Goal: Understand process/instructions: Learn how to perform a task or action

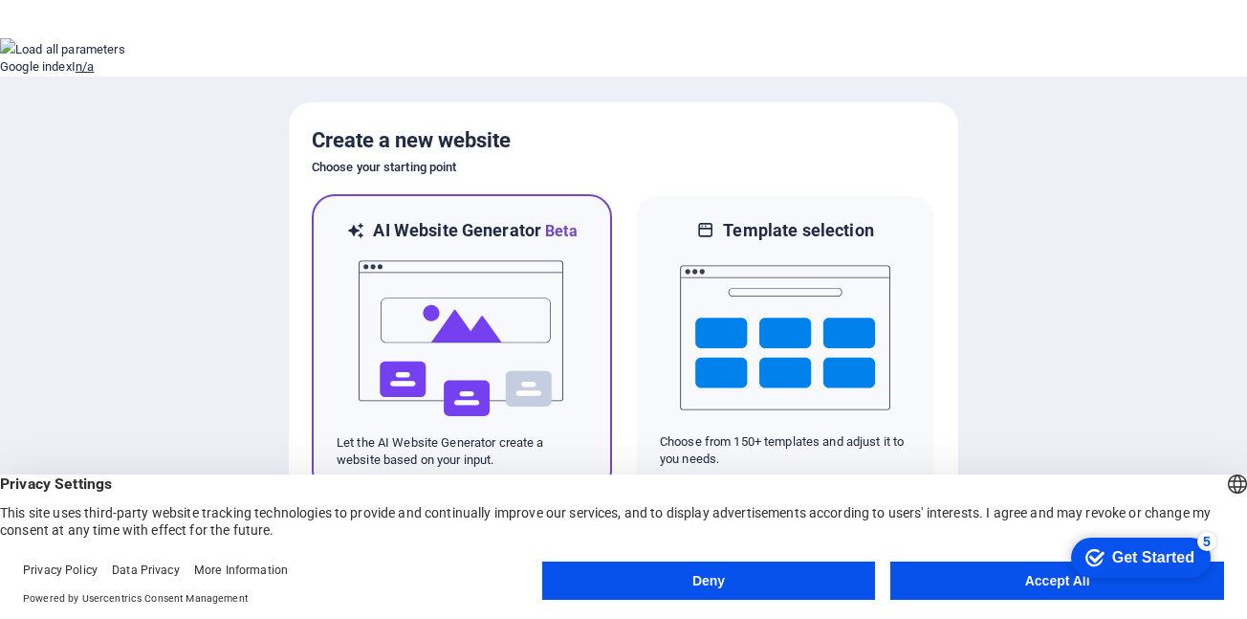
click at [430, 315] on img at bounding box center [462, 338] width 210 height 191
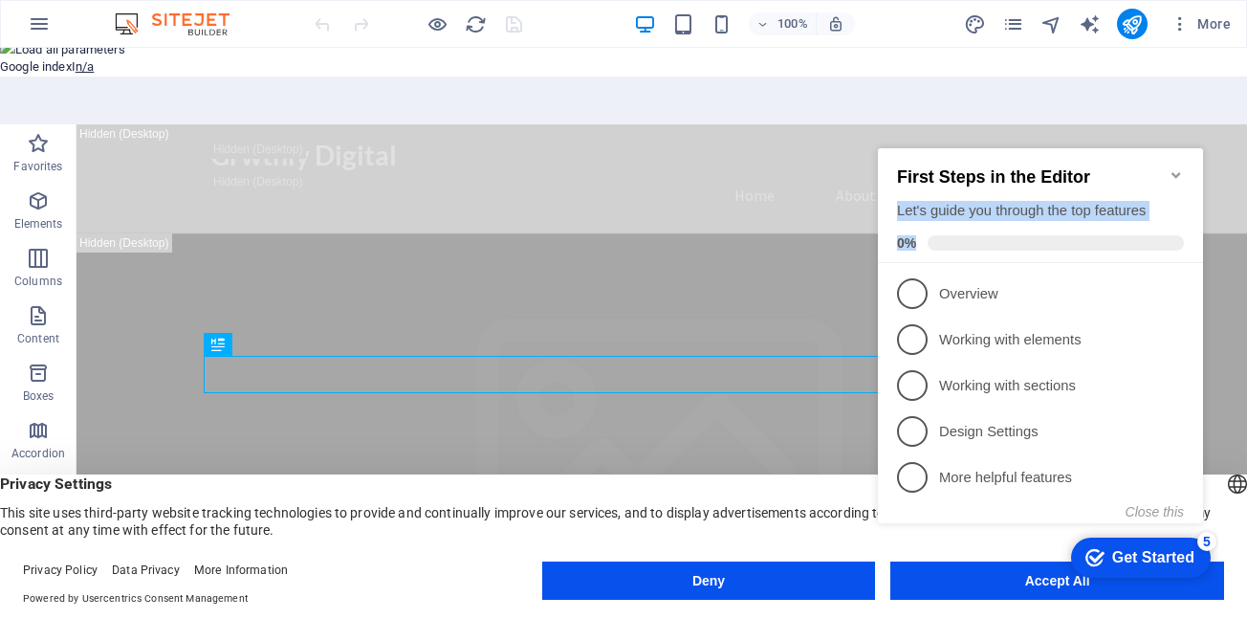
click at [1169, 158] on div "First Steps in the Editor Let's guide you through the top features 0%" at bounding box center [1040, 205] width 325 height 115
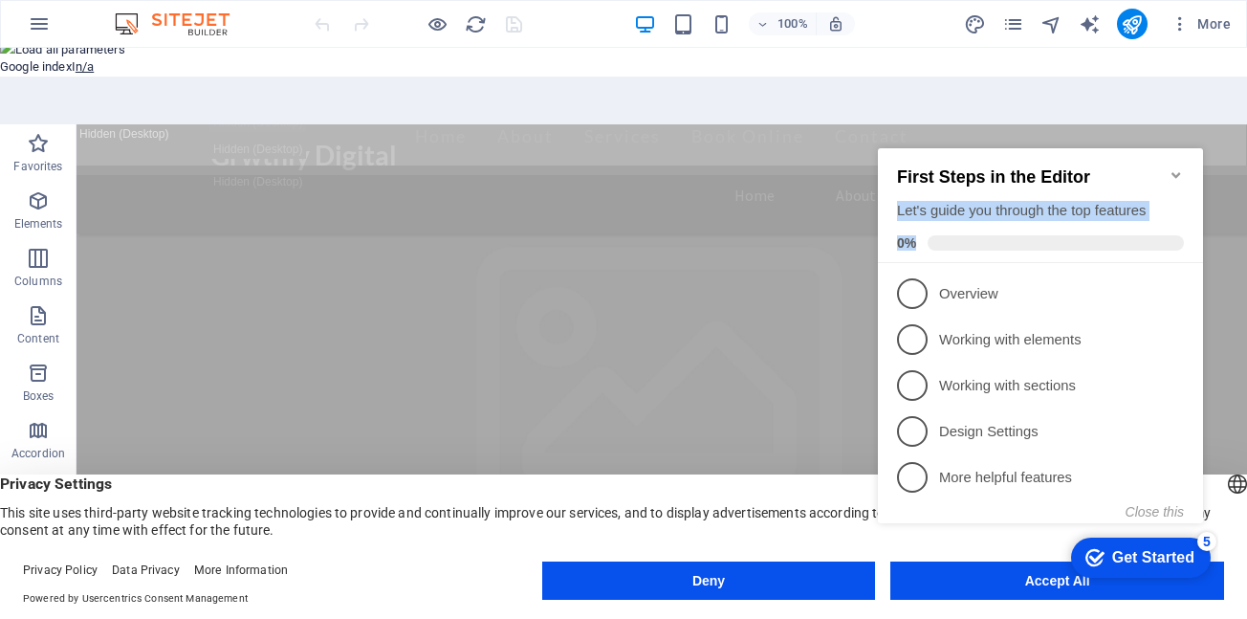
scroll to position [669, 0]
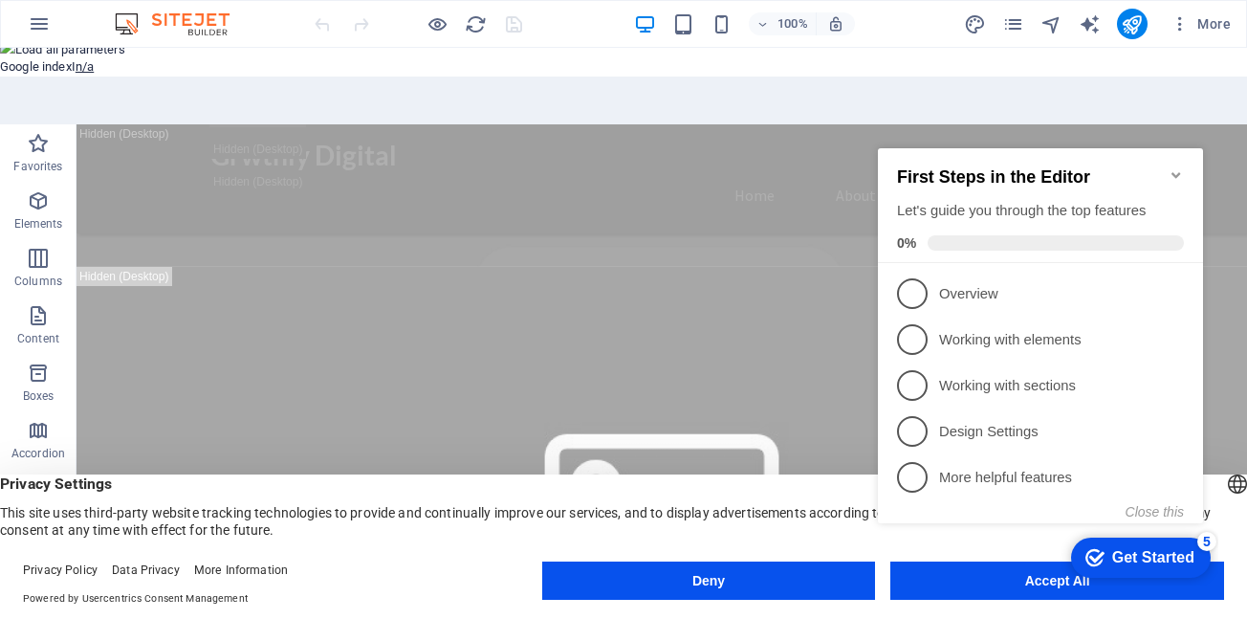
click div "checkmark Get Started 5 First Steps in the Editor Let's guide you through the t…"
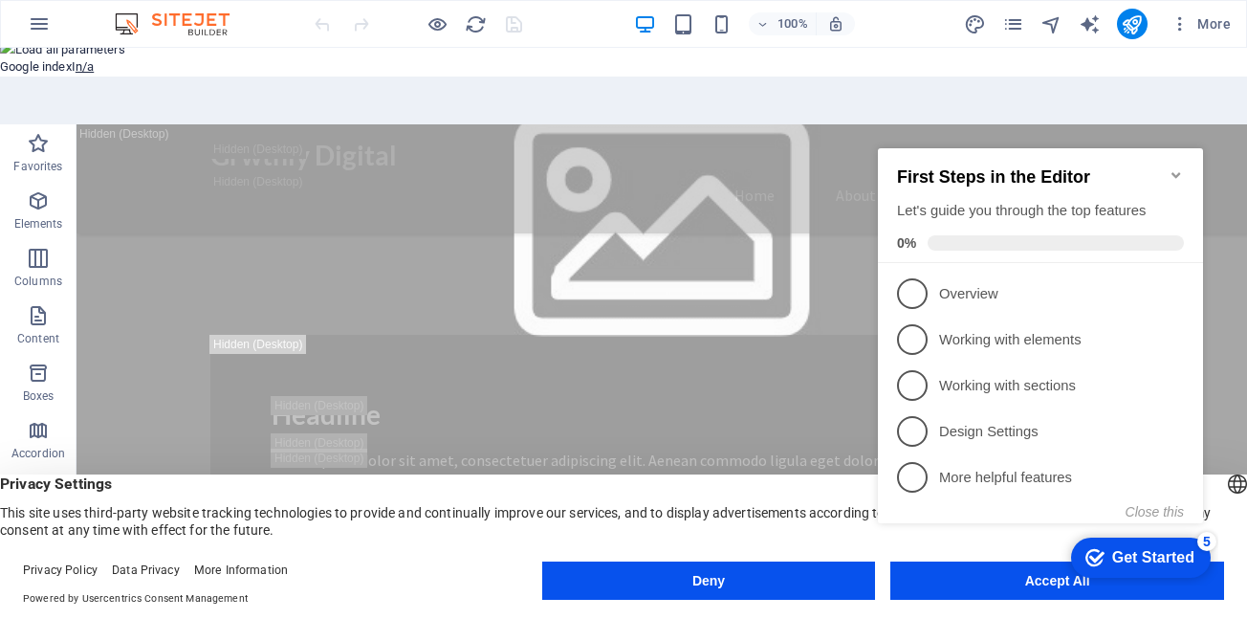
scroll to position [1434, 0]
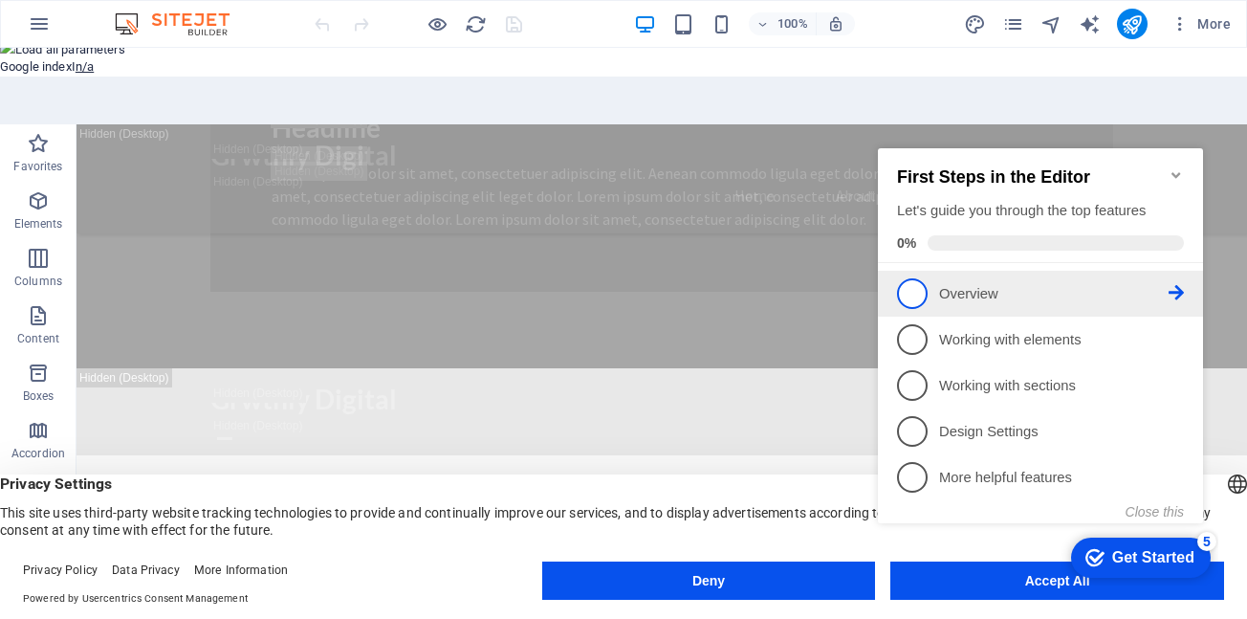
click at [1036, 288] on p "Overview - incomplete" at bounding box center [1053, 294] width 229 height 20
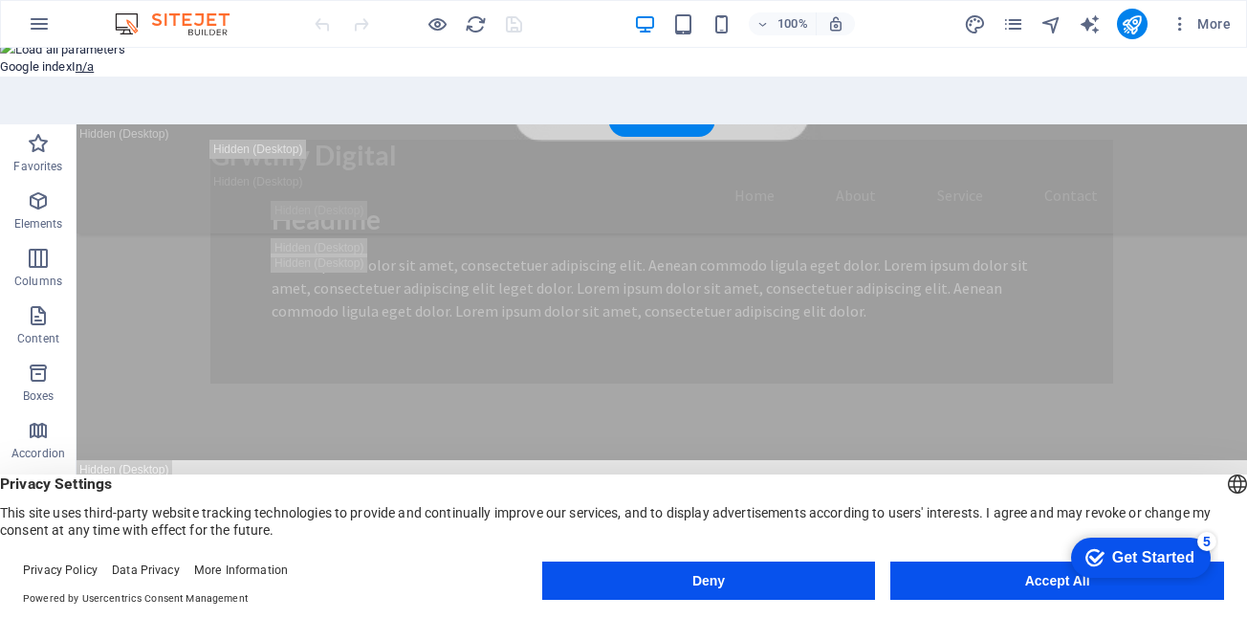
scroll to position [1725, 0]
